Goal: Task Accomplishment & Management: Use online tool/utility

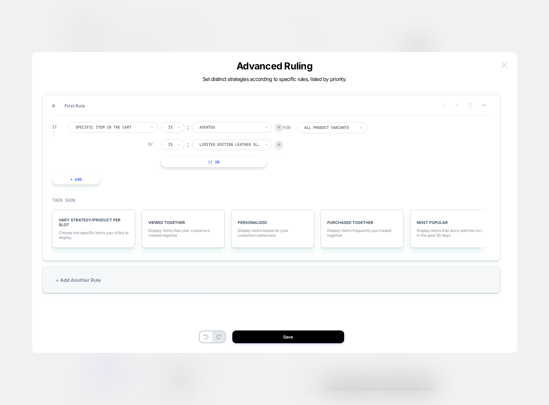
click at [503, 65] on img at bounding box center [505, 64] width 6 height 5
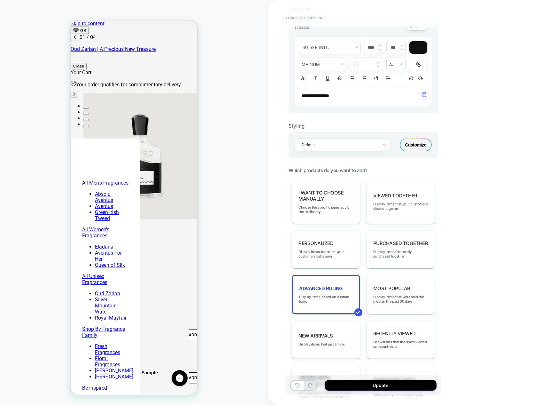
scroll to position [0, 76]
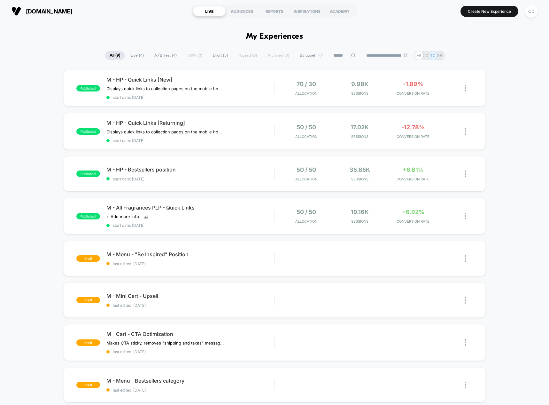
click at [219, 56] on span "Draft ( 5 )" at bounding box center [220, 55] width 25 height 9
